Goal: Information Seeking & Learning: Learn about a topic

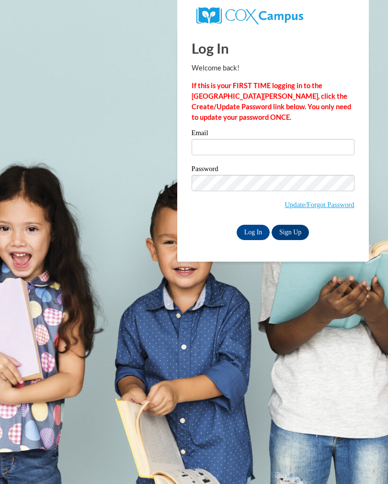
click at [285, 162] on div "Email" at bounding box center [273, 145] width 163 height 33
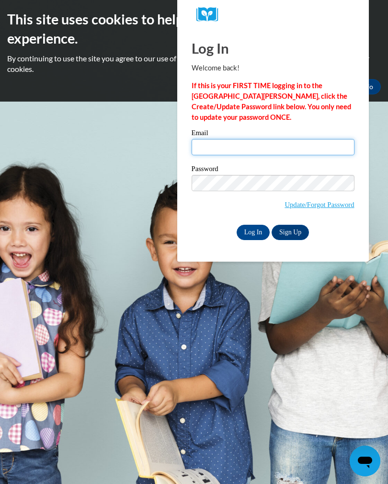
click at [301, 149] on input "Email" at bounding box center [273, 147] width 163 height 16
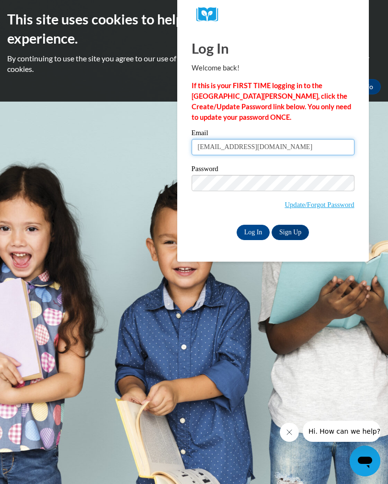
type input "clarisaboehm1@gmail.com"
click at [254, 228] on input "Log In" at bounding box center [254, 232] width 34 height 15
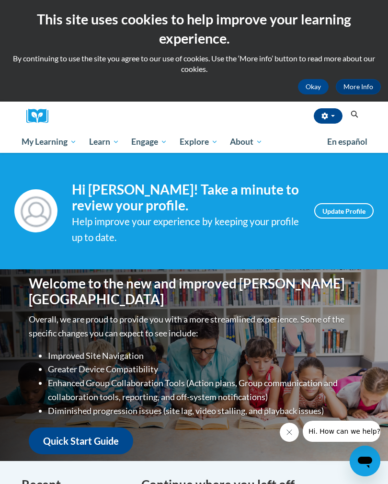
click at [0, 0] on span "Early Care and Learning" at bounding box center [0, 0] width 0 height 0
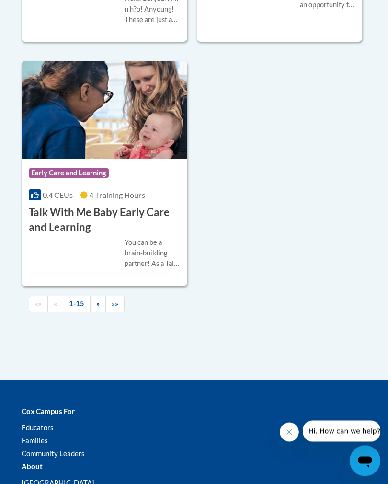
scroll to position [2339, 0]
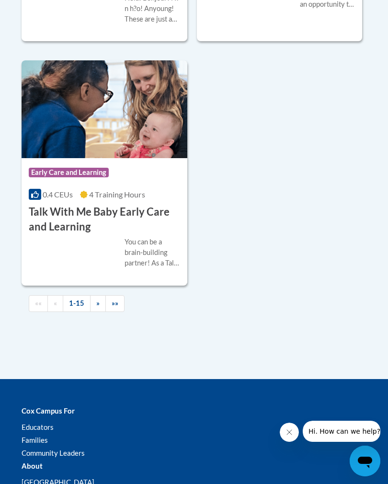
click at [75, 312] on link "1-15" at bounding box center [77, 303] width 28 height 17
click at [91, 312] on link "»" at bounding box center [98, 303] width 16 height 17
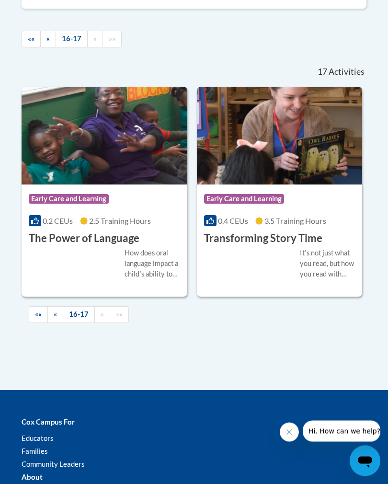
scroll to position [605, 0]
click at [33, 323] on link "««" at bounding box center [38, 314] width 19 height 17
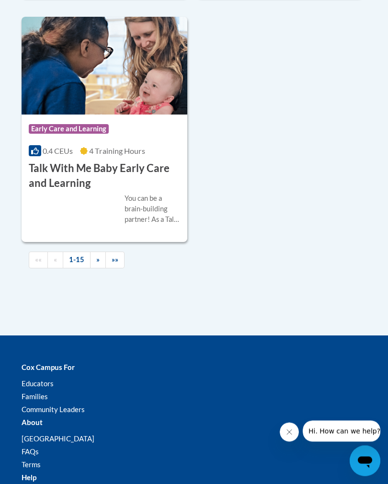
scroll to position [2384, 0]
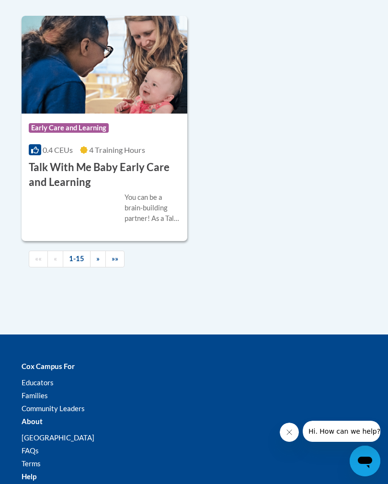
click at [95, 267] on link "»" at bounding box center [98, 259] width 16 height 17
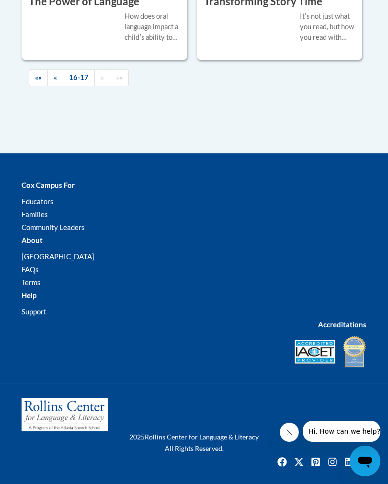
click at [51, 86] on link "«" at bounding box center [55, 77] width 16 height 17
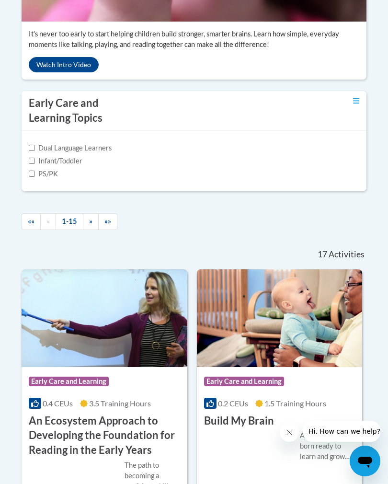
scroll to position [421, 0]
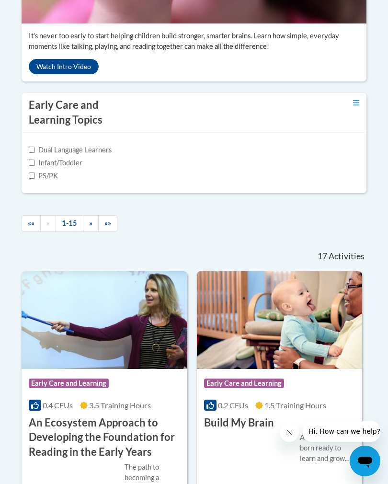
click at [34, 168] on label "Infant/Toddler" at bounding box center [56, 163] width 54 height 11
click at [34, 166] on input "Infant/Toddler" at bounding box center [32, 163] width 6 height 6
checkbox input "true"
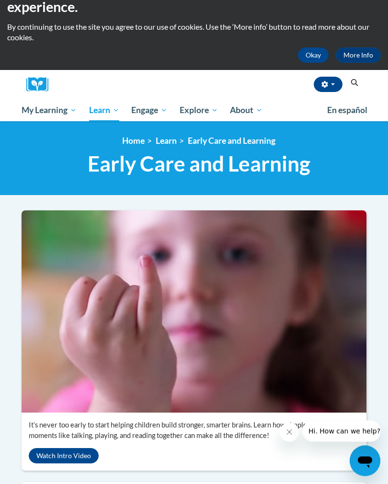
scroll to position [0, 0]
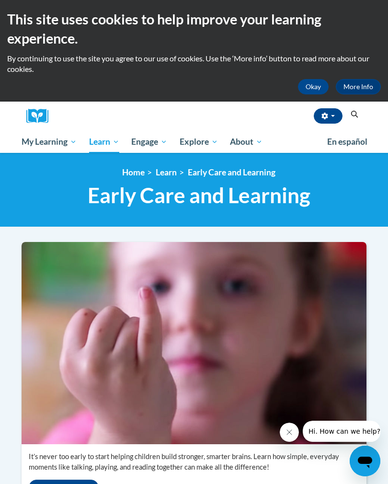
click at [0, 0] on span "Early Care and Learning" at bounding box center [0, 0] width 0 height 0
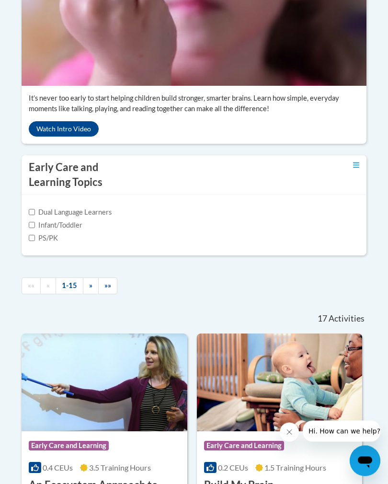
scroll to position [353, 0]
